Goal: Task Accomplishment & Management: Use online tool/utility

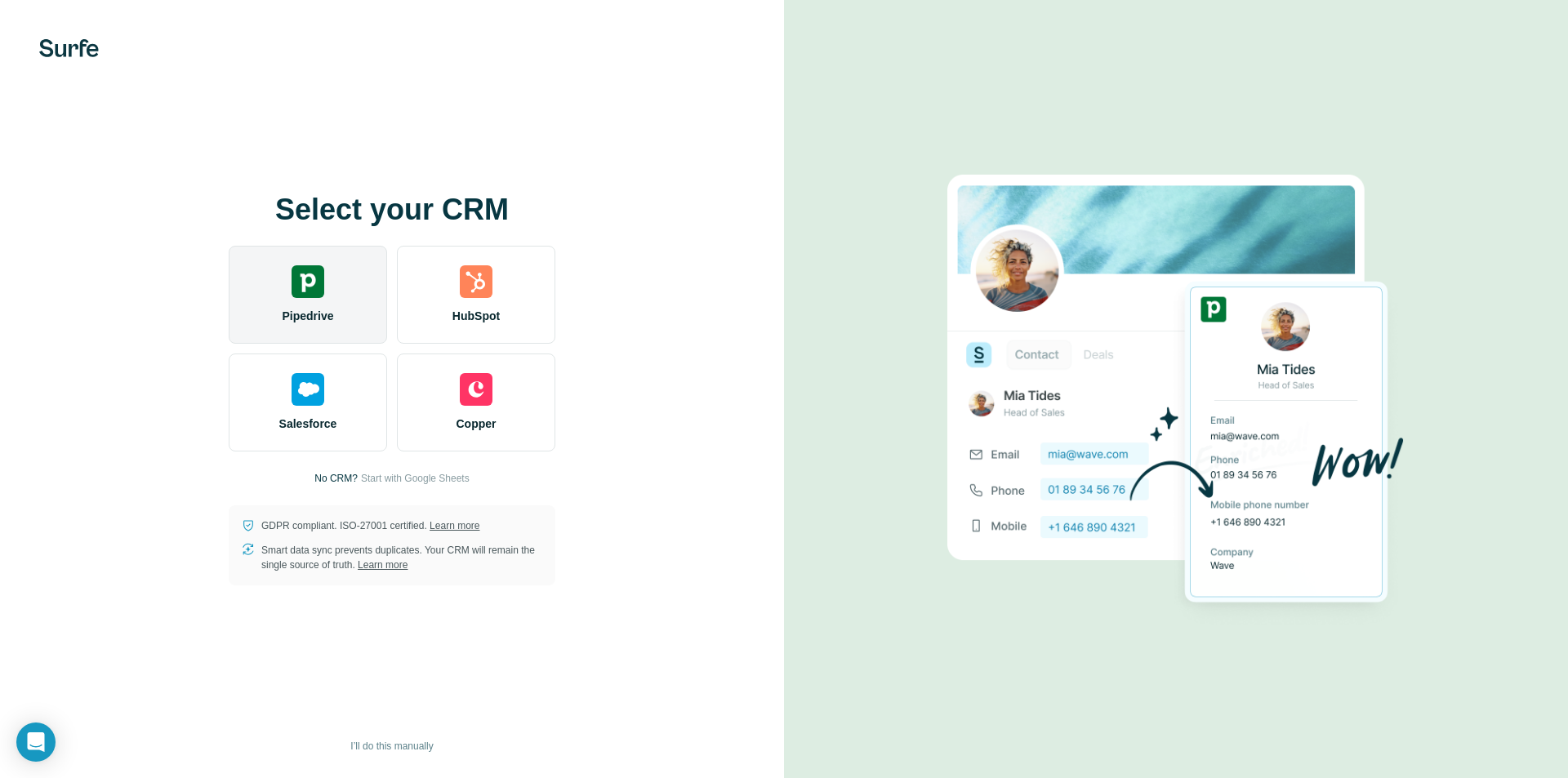
click at [315, 285] on img at bounding box center [308, 281] width 33 height 33
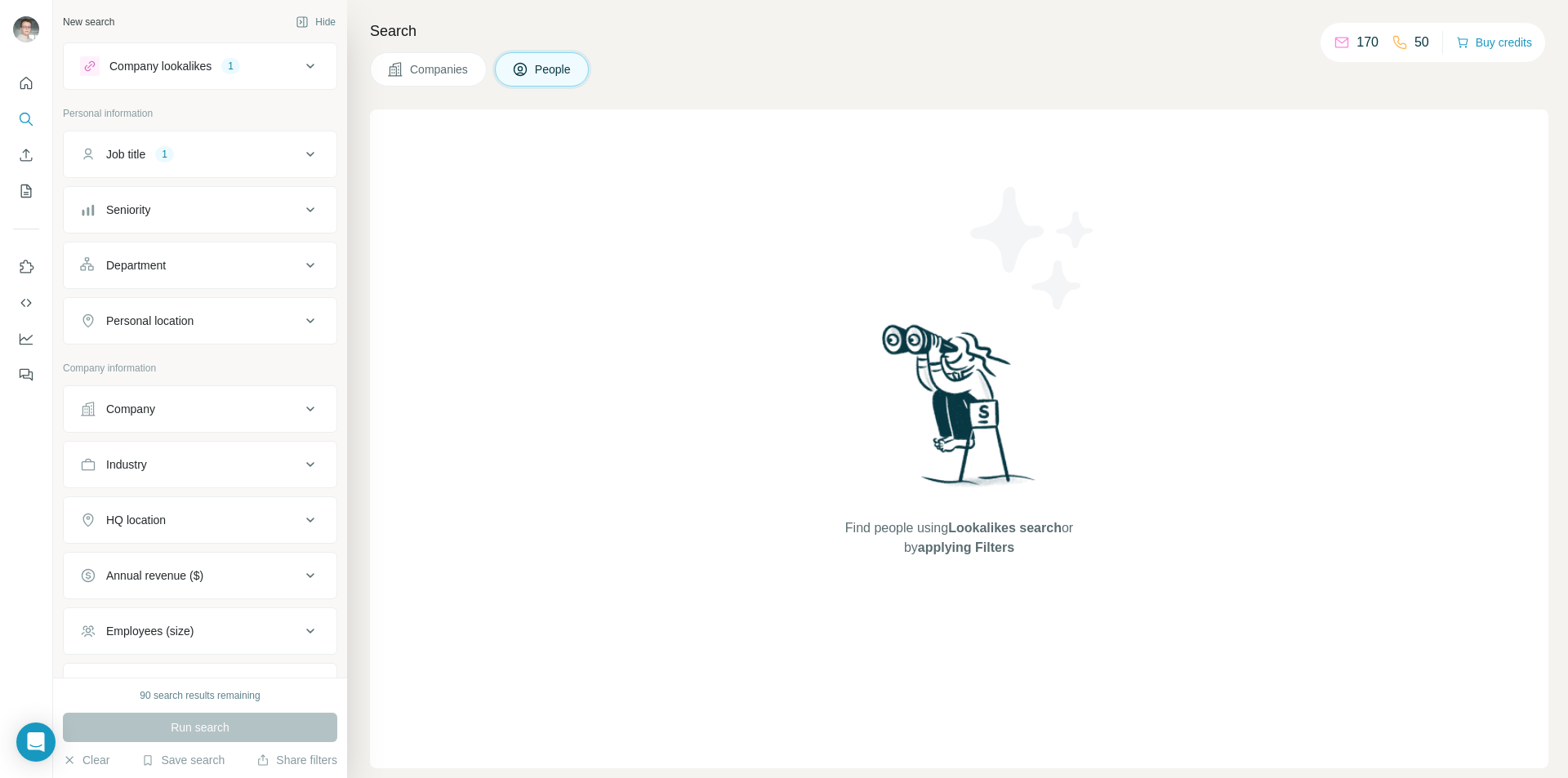
click at [300, 67] on icon at bounding box center [310, 65] width 20 height 20
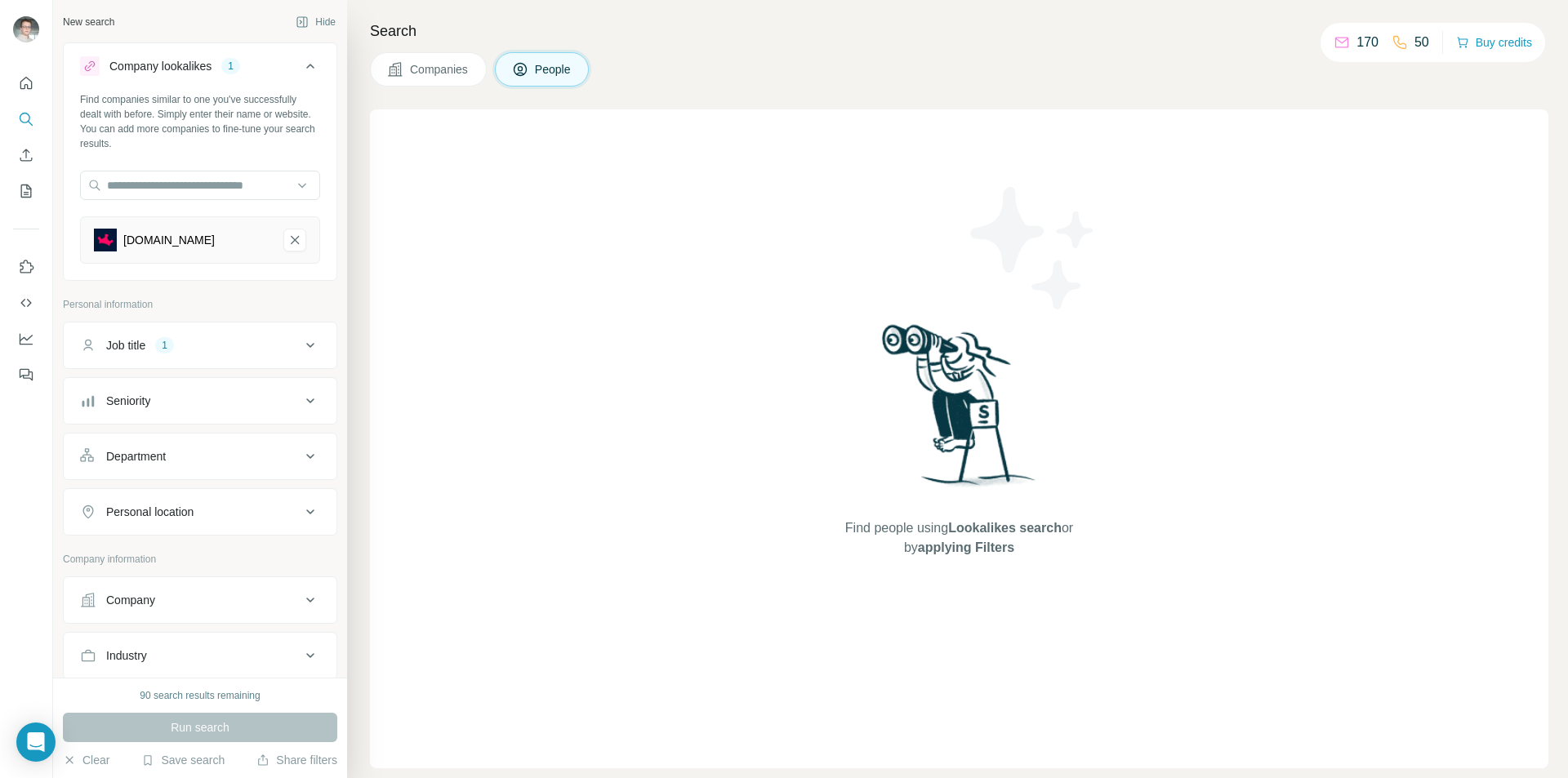
click at [157, 239] on div "bluechip.io" at bounding box center [169, 240] width 91 height 16
click at [966, 409] on img at bounding box center [959, 411] width 170 height 182
click at [967, 521] on span "Lookalikes search" at bounding box center [1005, 528] width 114 height 14
click at [968, 538] on span "Find people using Lookalikes search or by applying Filters" at bounding box center [959, 539] width 262 height 40
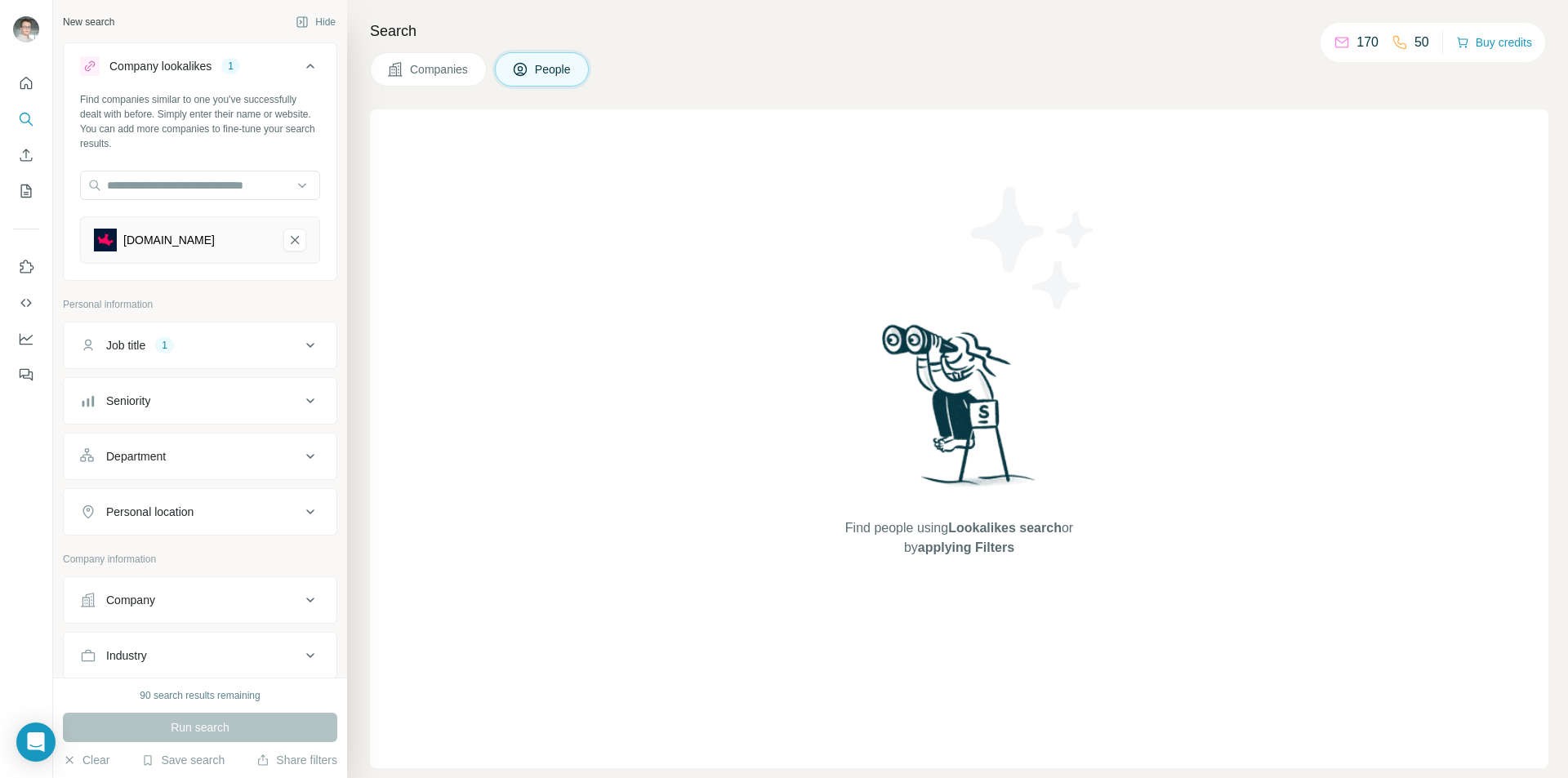
click at [975, 556] on span "Find people using Lookalikes search or by applying Filters" at bounding box center [959, 539] width 262 height 40
drag, startPoint x: 975, startPoint y: 556, endPoint x: 1337, endPoint y: 271, distance: 460.7
click at [975, 557] on span "Find people using Lookalikes search or by applying Filters" at bounding box center [959, 539] width 262 height 40
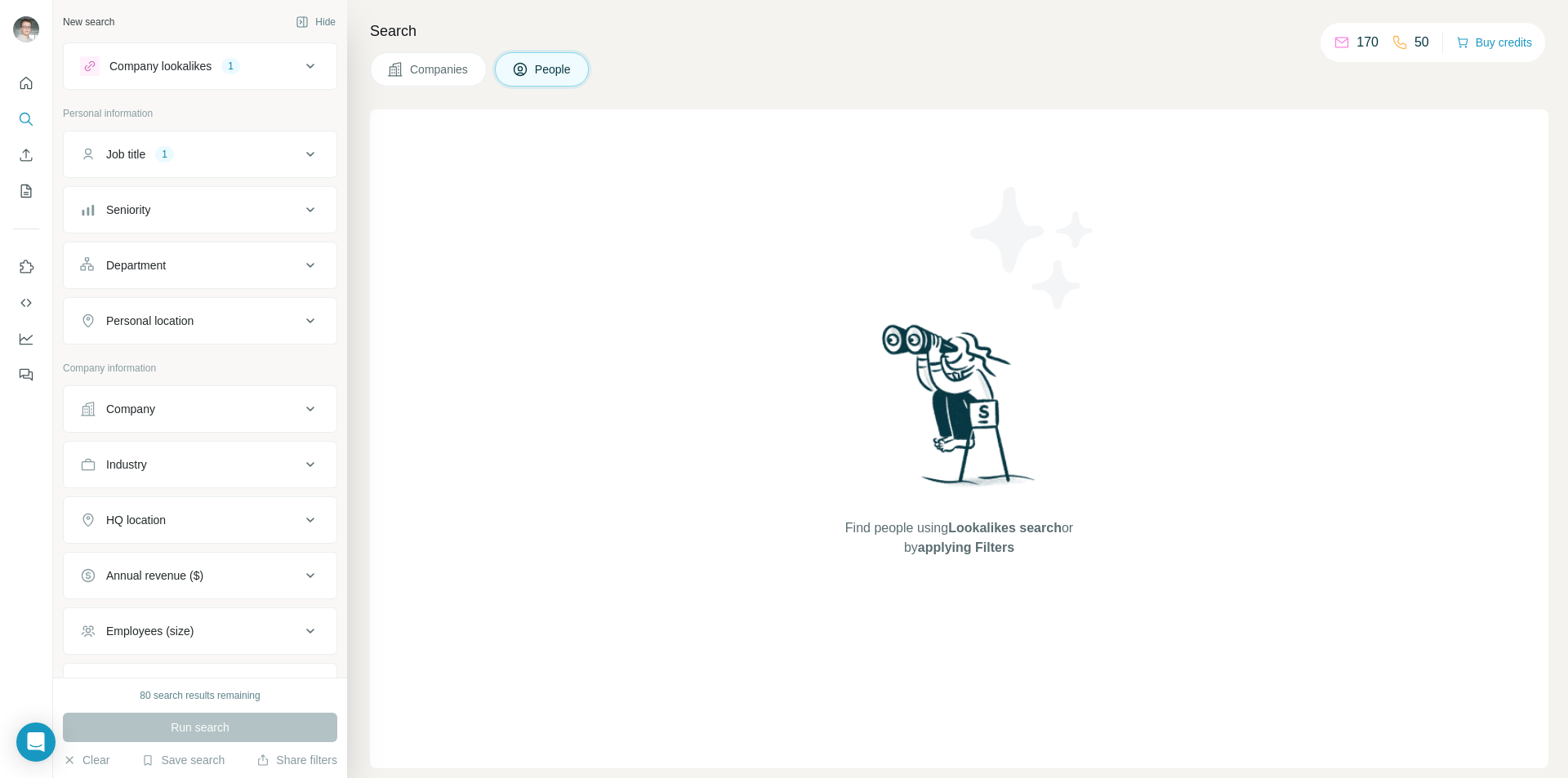
scroll to position [134, 0]
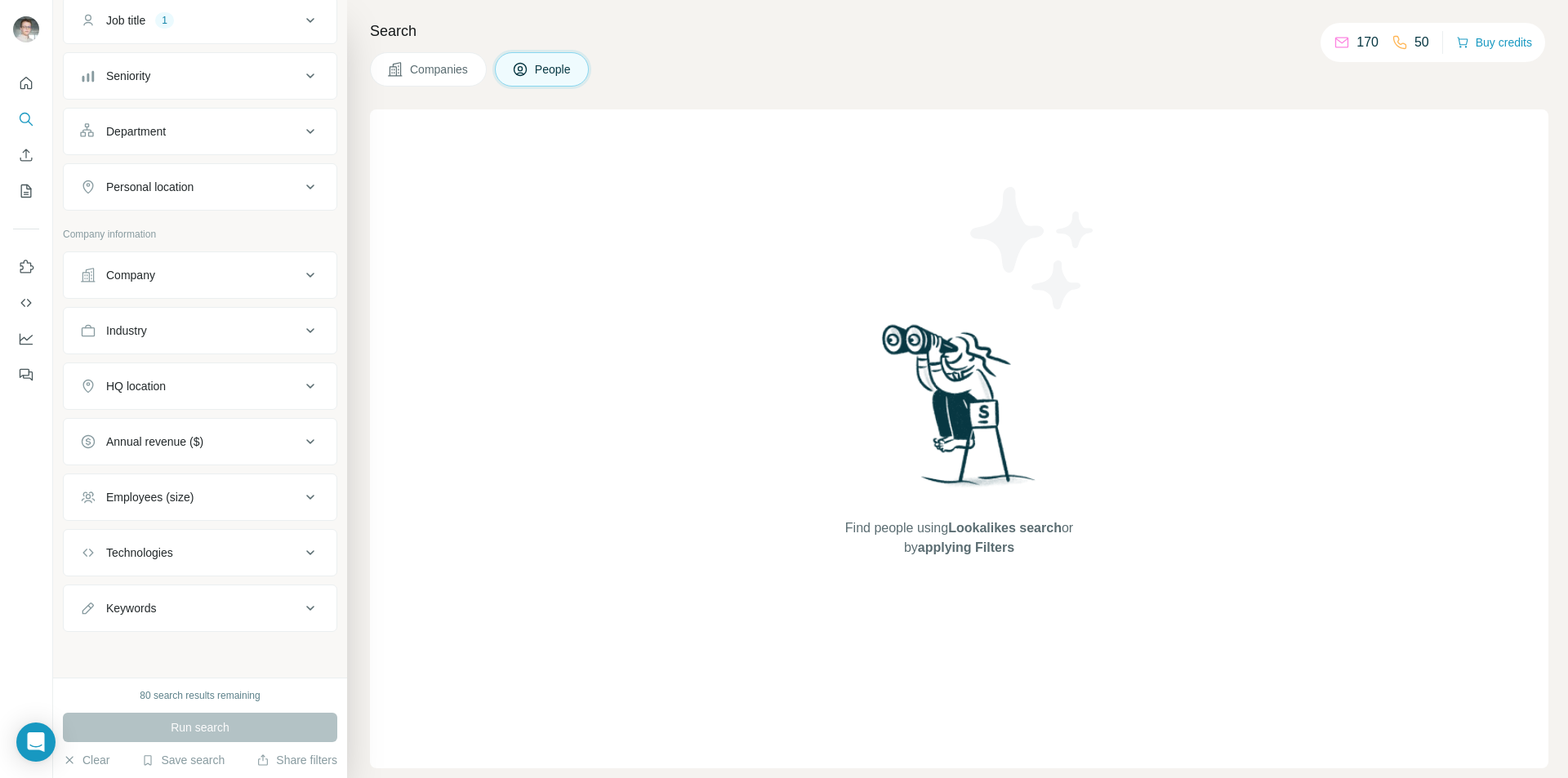
click at [212, 291] on button "Company" at bounding box center [200, 275] width 273 height 40
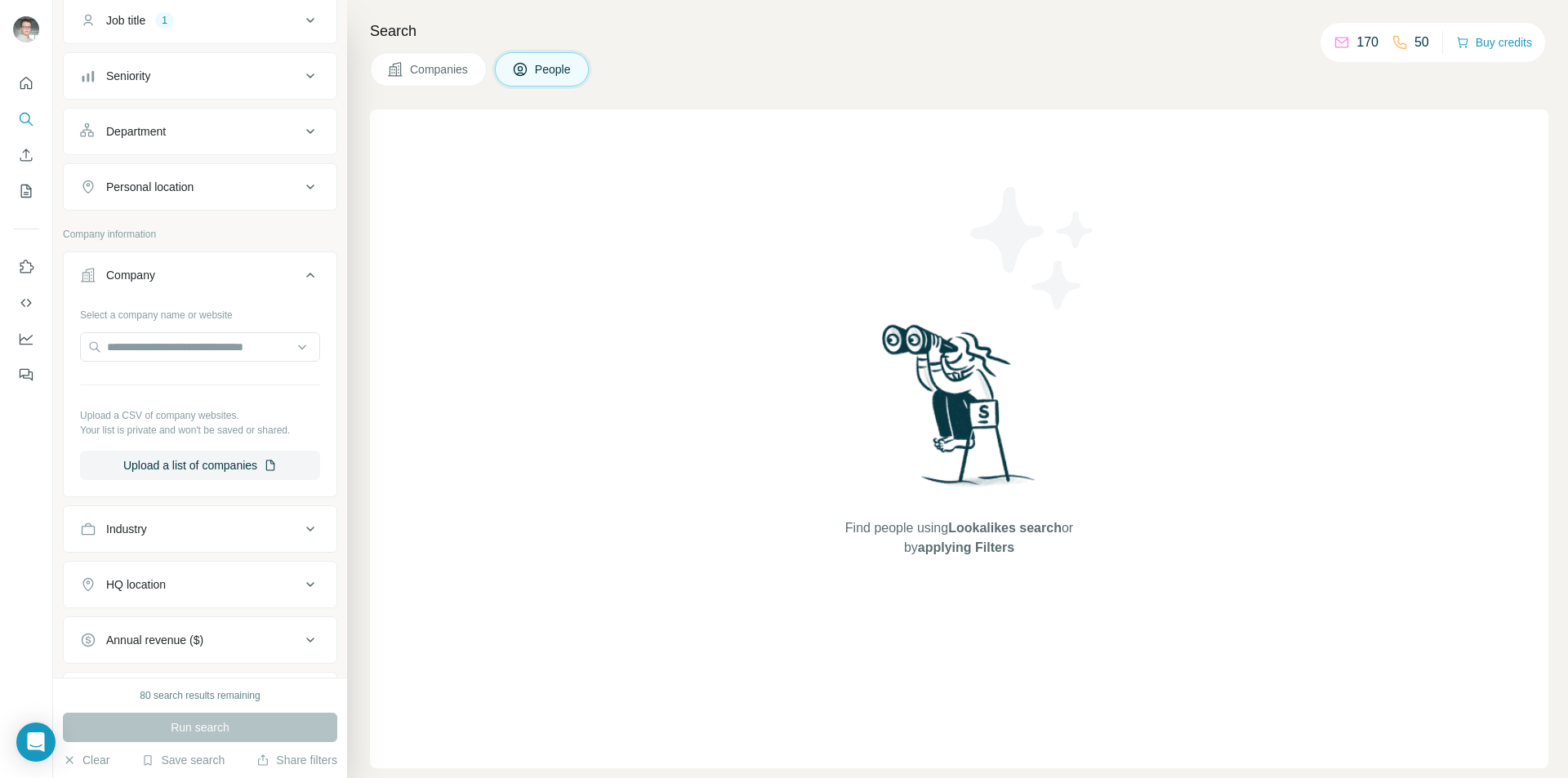
click at [231, 288] on button "Company" at bounding box center [200, 278] width 273 height 46
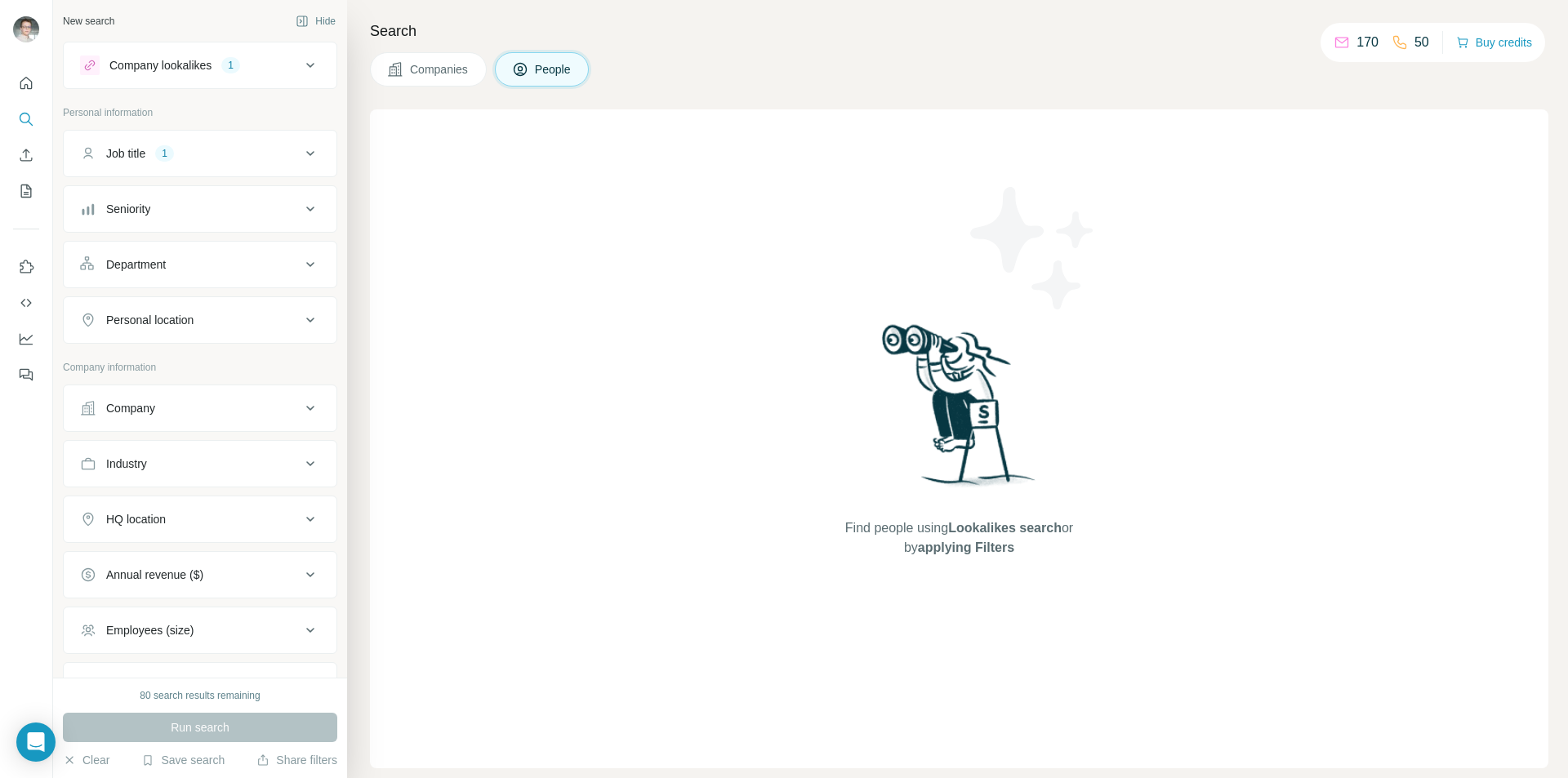
scroll to position [0, 0]
click at [213, 466] on div "Industry" at bounding box center [190, 464] width 220 height 16
click at [225, 496] on div at bounding box center [200, 505] width 240 height 29
click at [225, 502] on input at bounding box center [191, 505] width 201 height 18
click at [225, 503] on input at bounding box center [191, 505] width 201 height 18
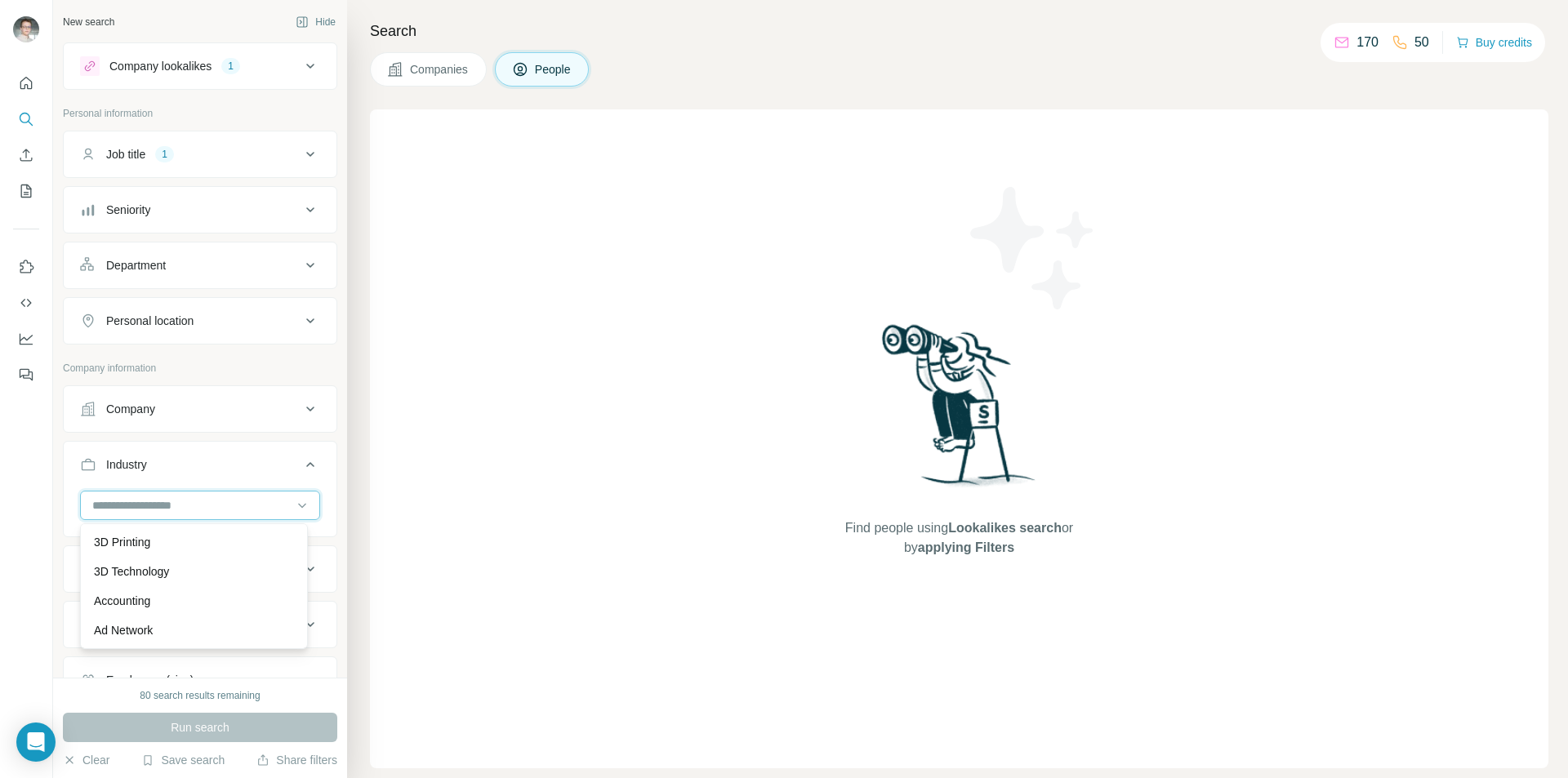
click at [187, 499] on input at bounding box center [191, 505] width 201 height 18
click at [126, 508] on input at bounding box center [191, 505] width 201 height 18
click at [175, 509] on input at bounding box center [191, 505] width 201 height 18
click at [176, 504] on input at bounding box center [191, 505] width 201 height 18
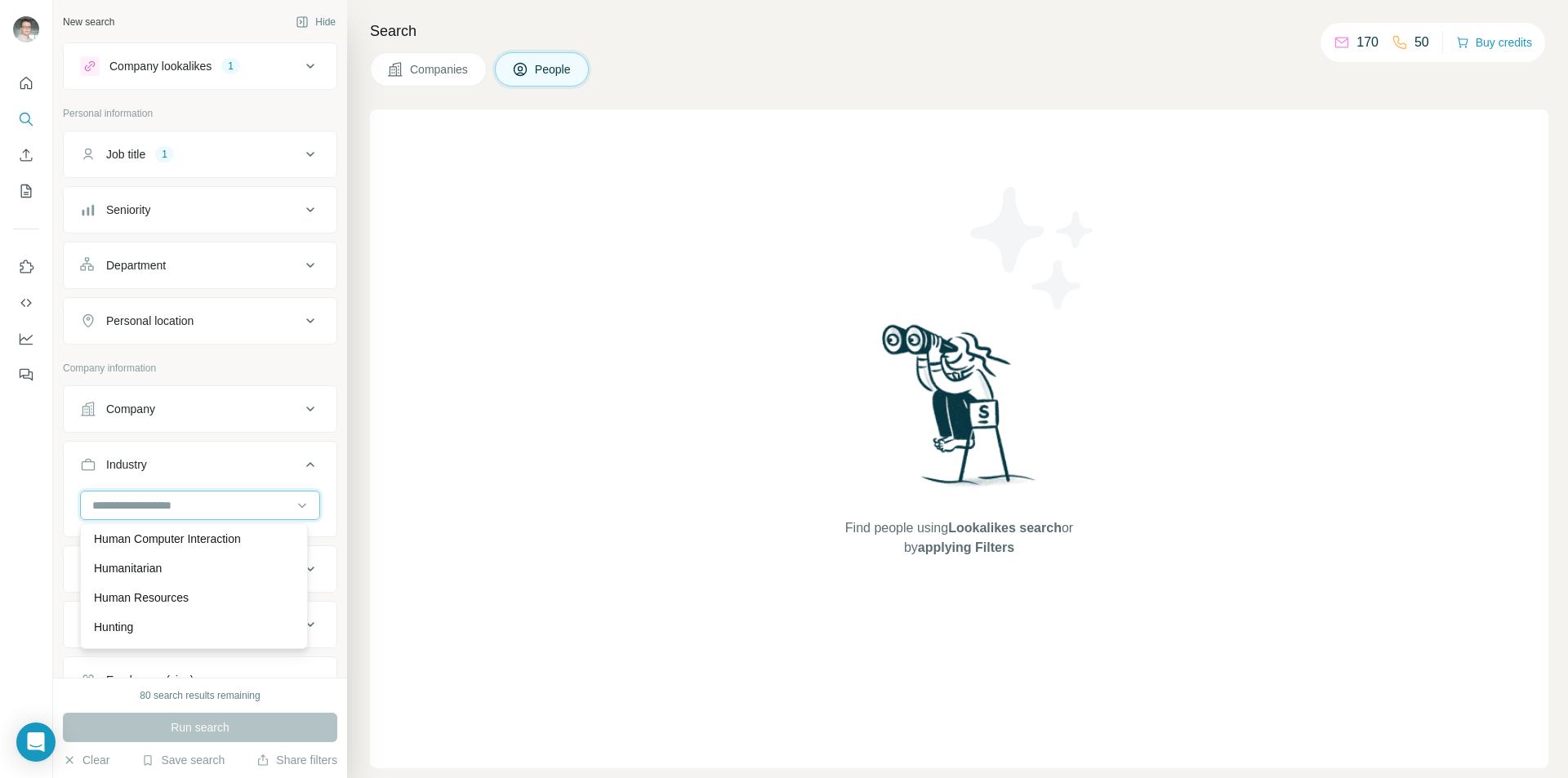
click at [176, 504] on input at bounding box center [191, 505] width 201 height 18
click at [176, 504] on input at bounding box center [191, 505] width 201 height 18
type input "****"
click at [149, 536] on div "Gambling" at bounding box center [194, 542] width 201 height 16
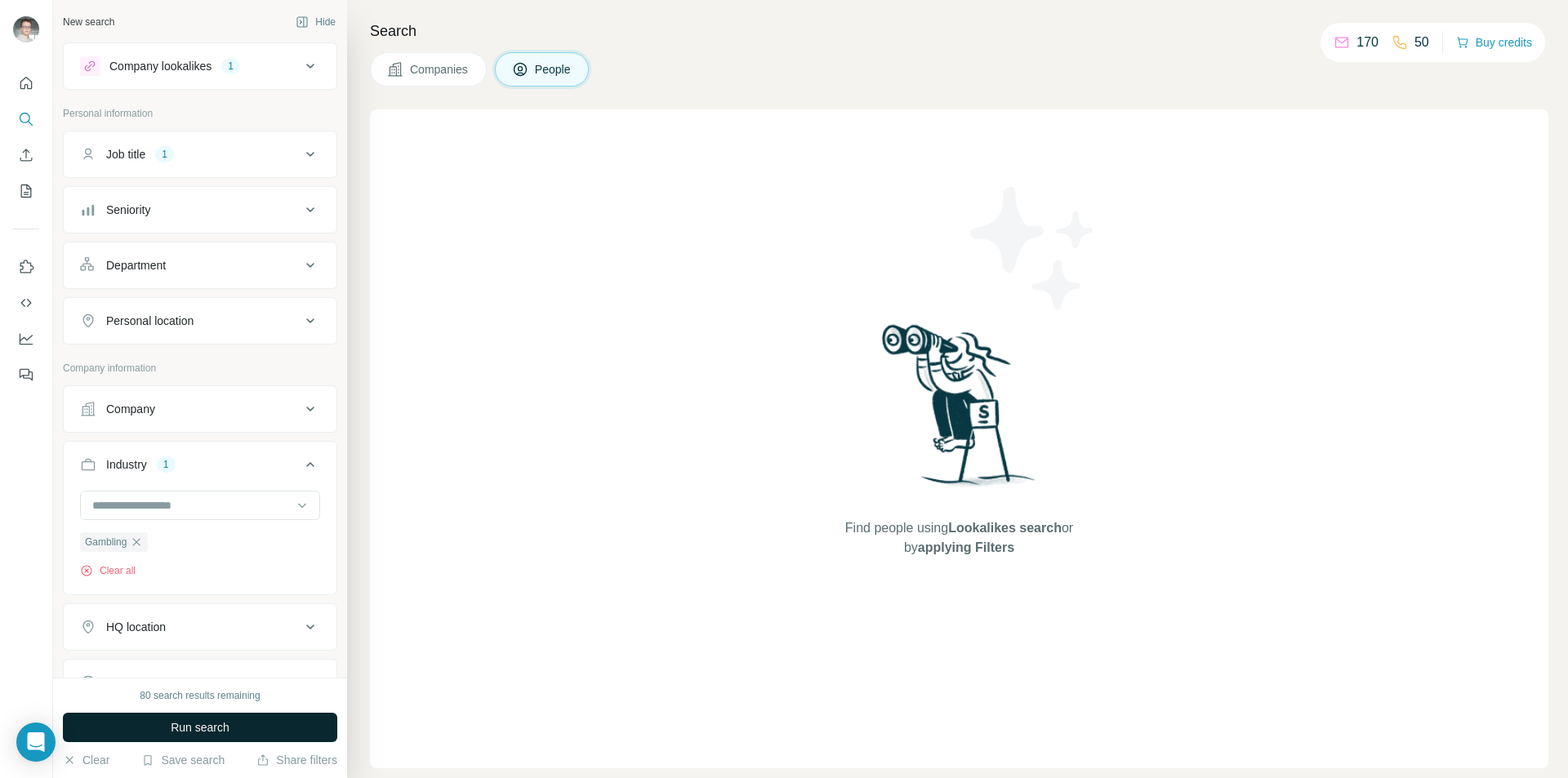
click at [186, 726] on span "Run search" at bounding box center [200, 727] width 59 height 16
click at [300, 129] on div "Personal information" at bounding box center [200, 118] width 275 height 24
click at [287, 141] on button "Job title 1" at bounding box center [200, 155] width 273 height 40
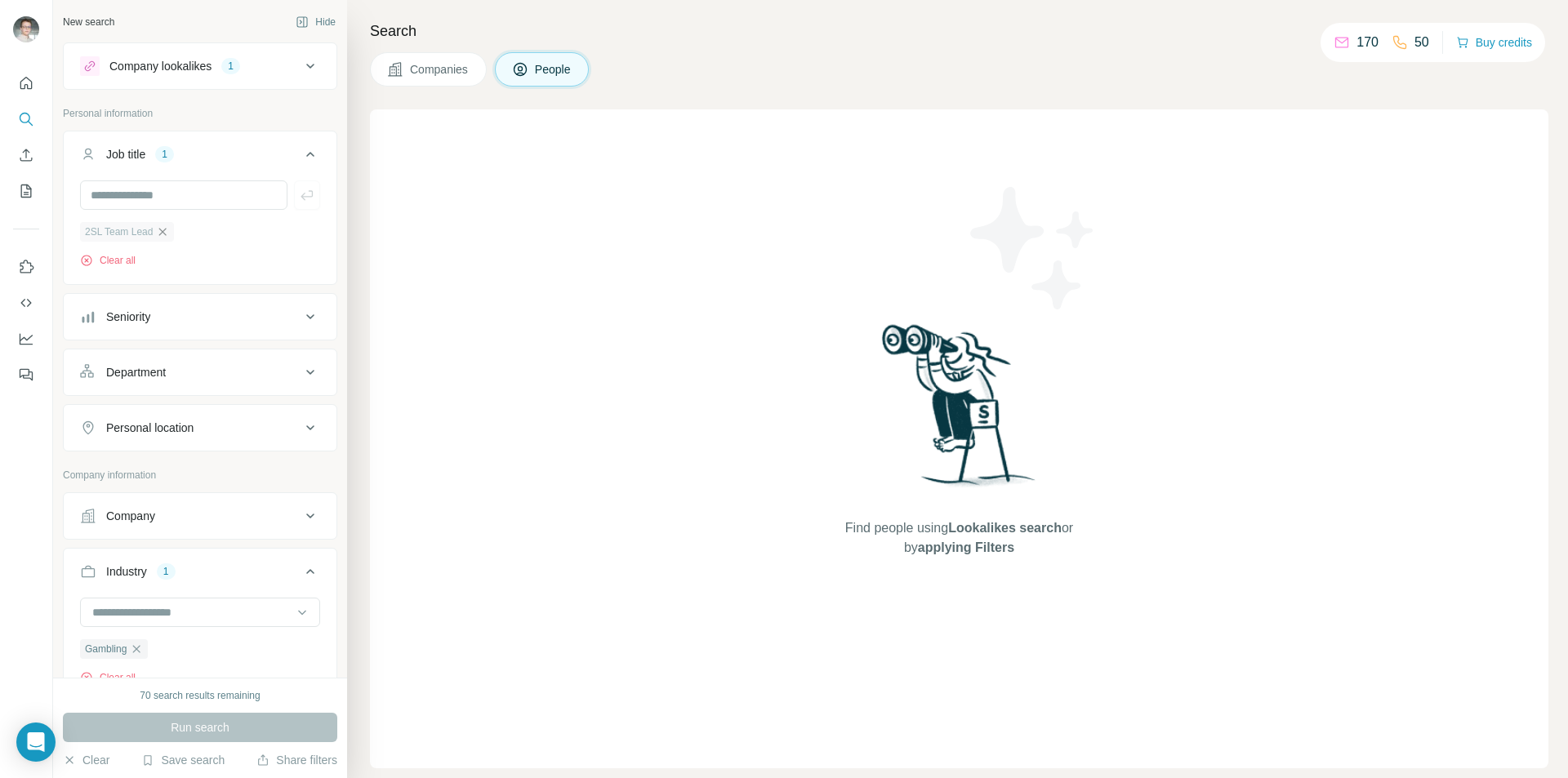
click at [159, 231] on div "2SL Team Lead" at bounding box center [127, 232] width 94 height 20
click at [169, 232] on icon "button" at bounding box center [162, 232] width 13 height 13
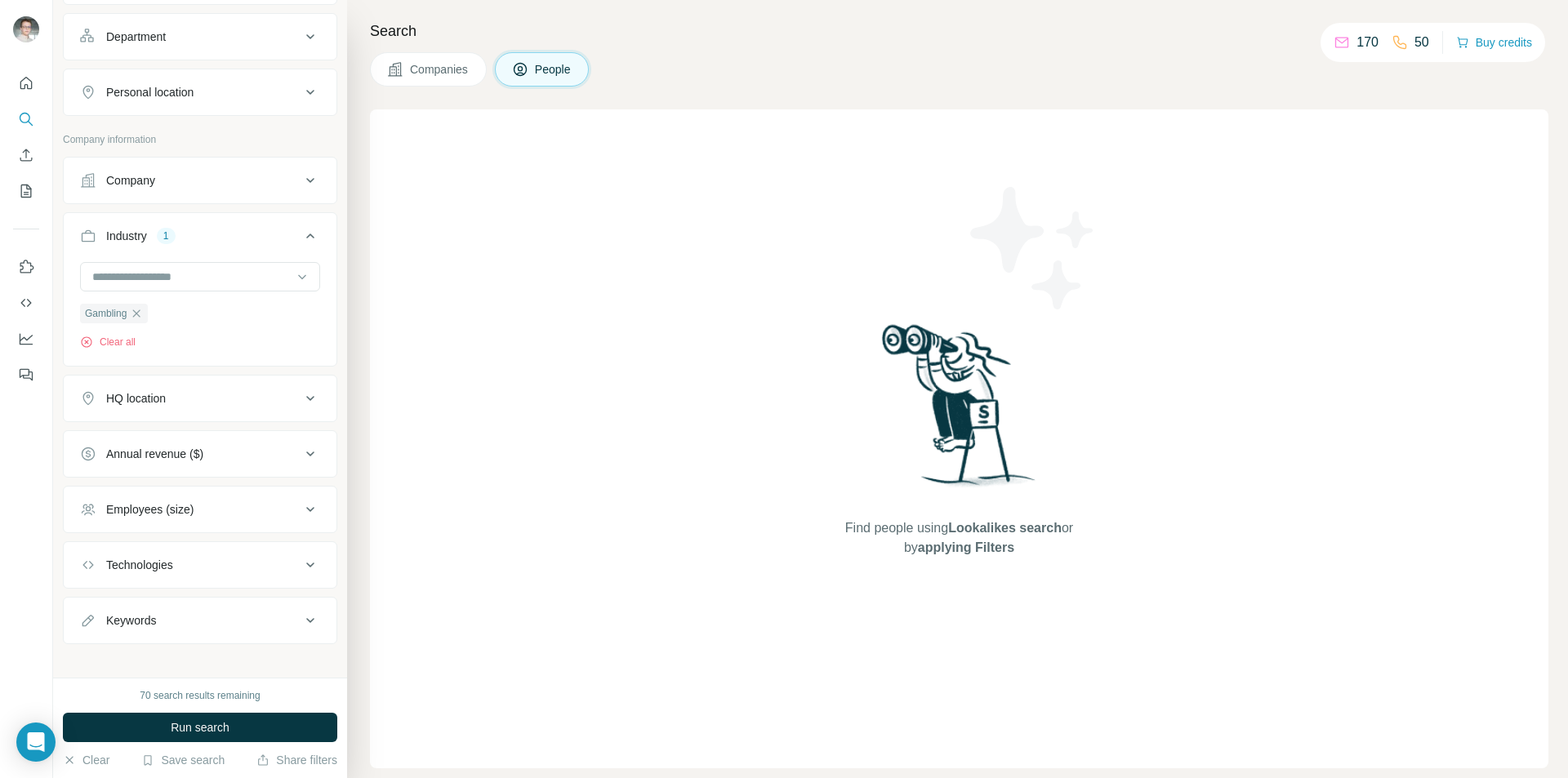
scroll to position [291, 0]
